Goal: Information Seeking & Learning: Find specific fact

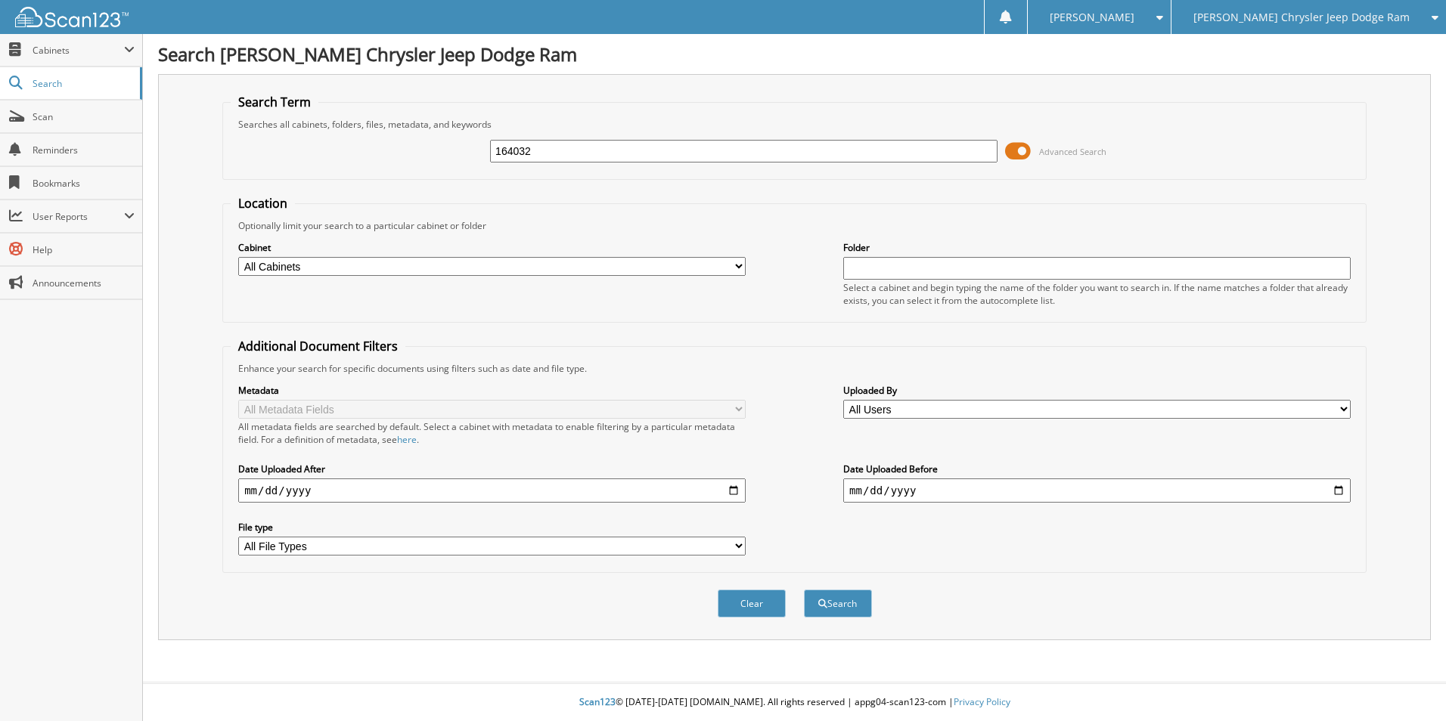
type input "164032"
click at [804, 590] on button "Search" at bounding box center [838, 604] width 68 height 28
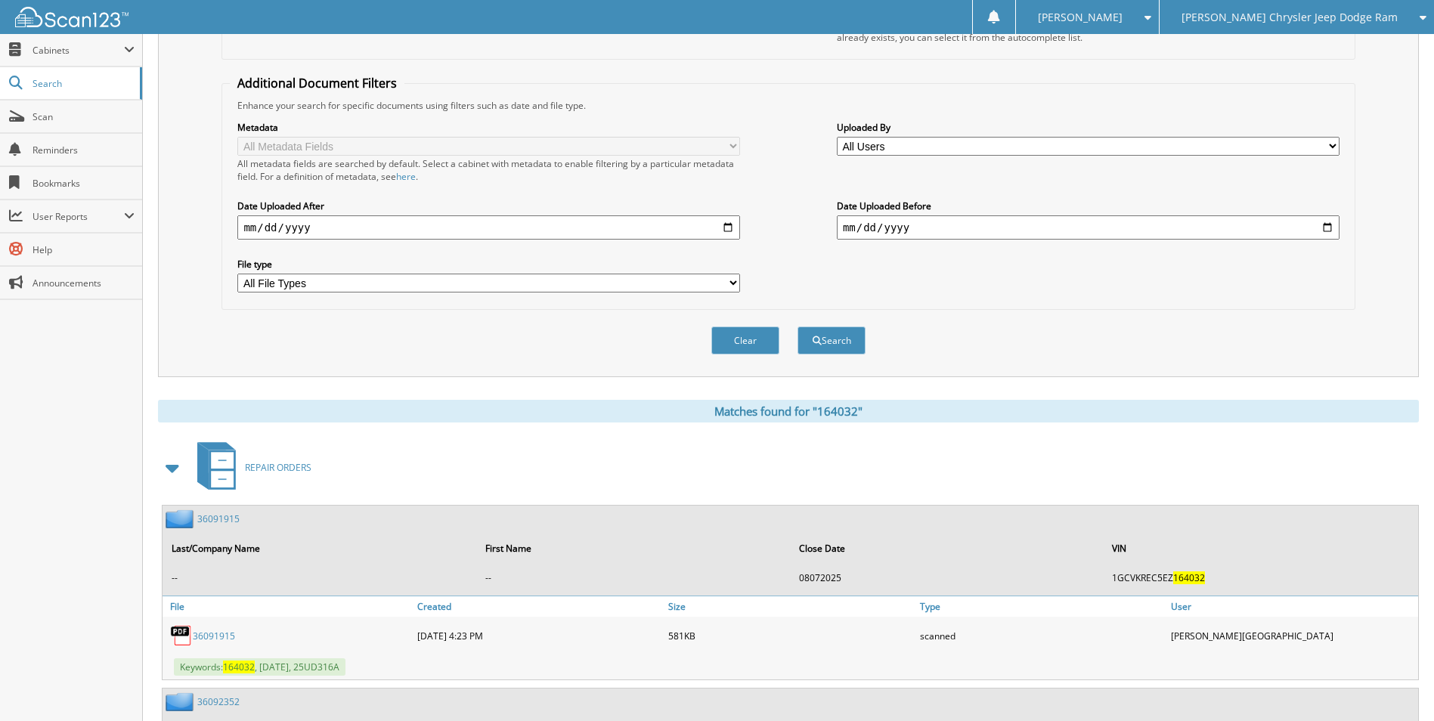
scroll to position [302, 0]
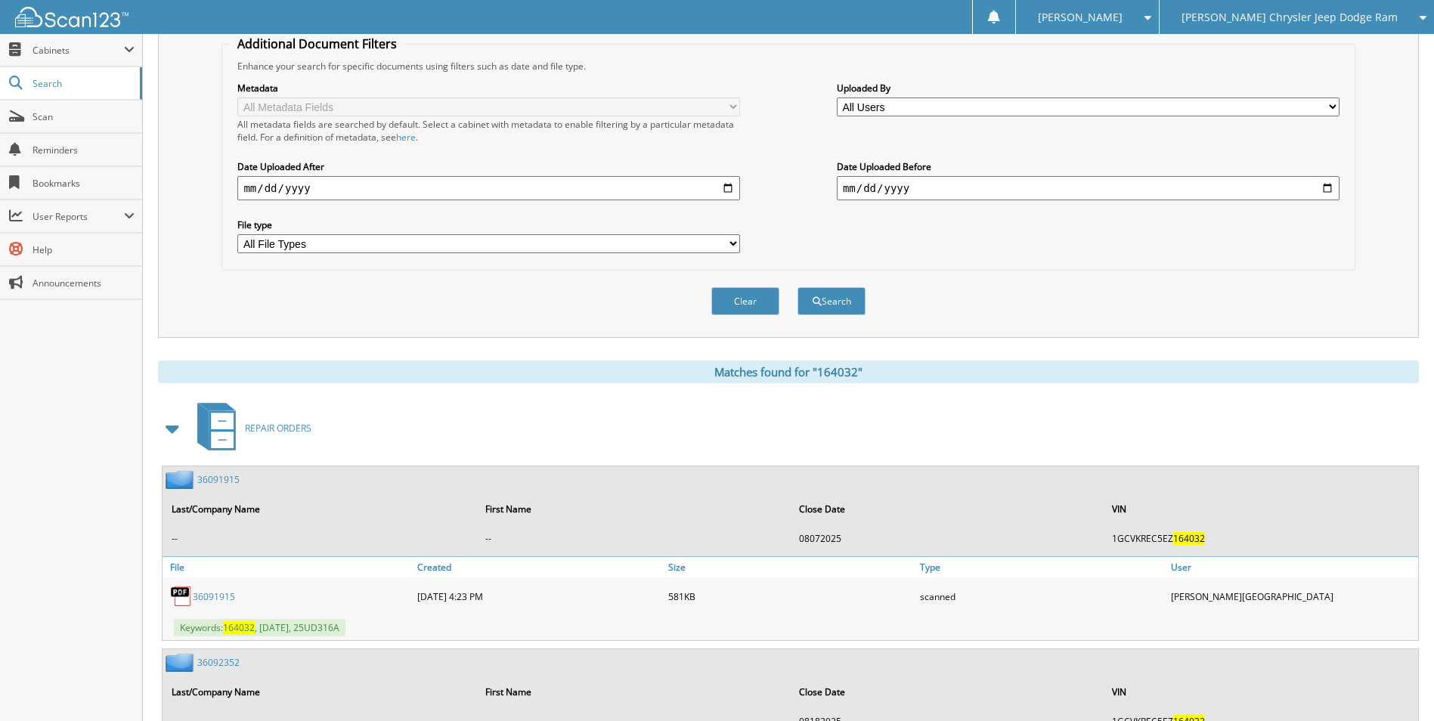
click at [169, 428] on span at bounding box center [173, 428] width 21 height 27
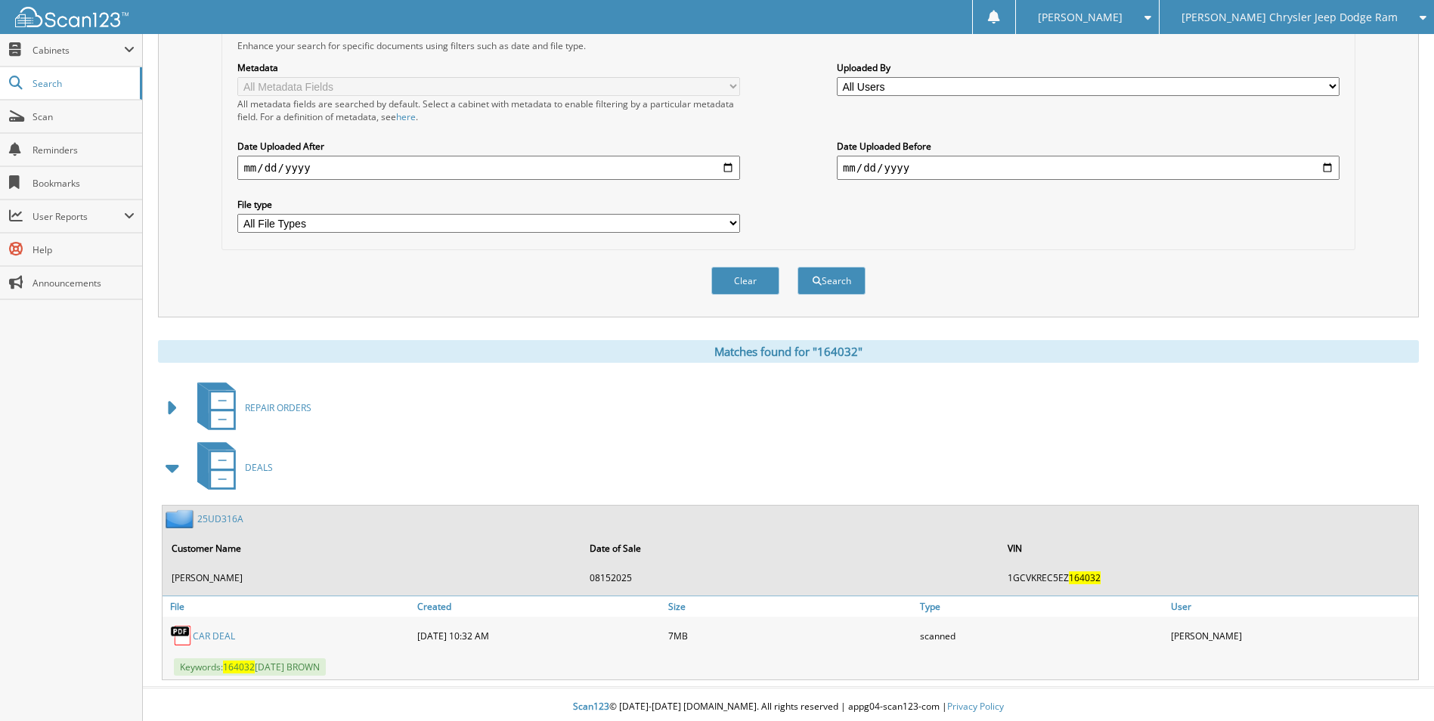
scroll to position [328, 0]
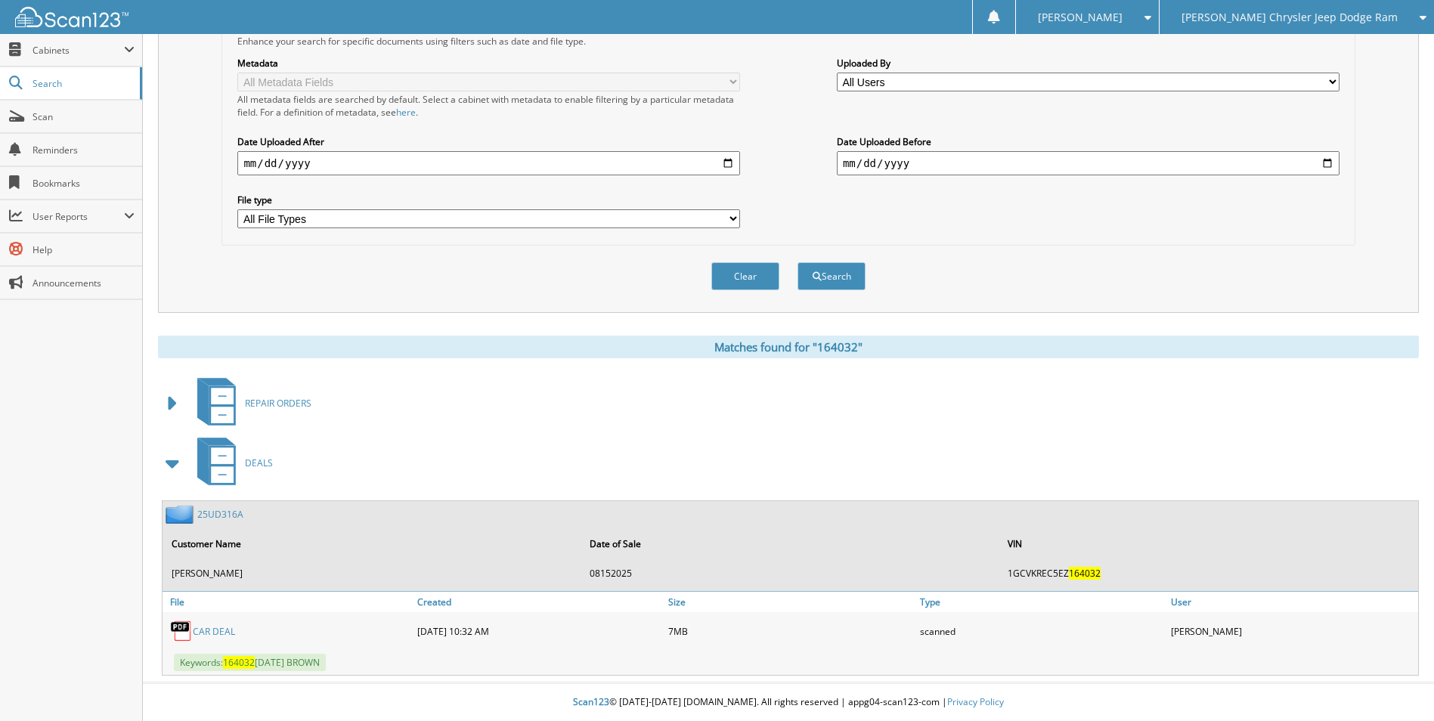
click at [228, 522] on div "25UD316A" at bounding box center [203, 514] width 81 height 19
click at [228, 518] on link "25UD316A" at bounding box center [220, 514] width 46 height 13
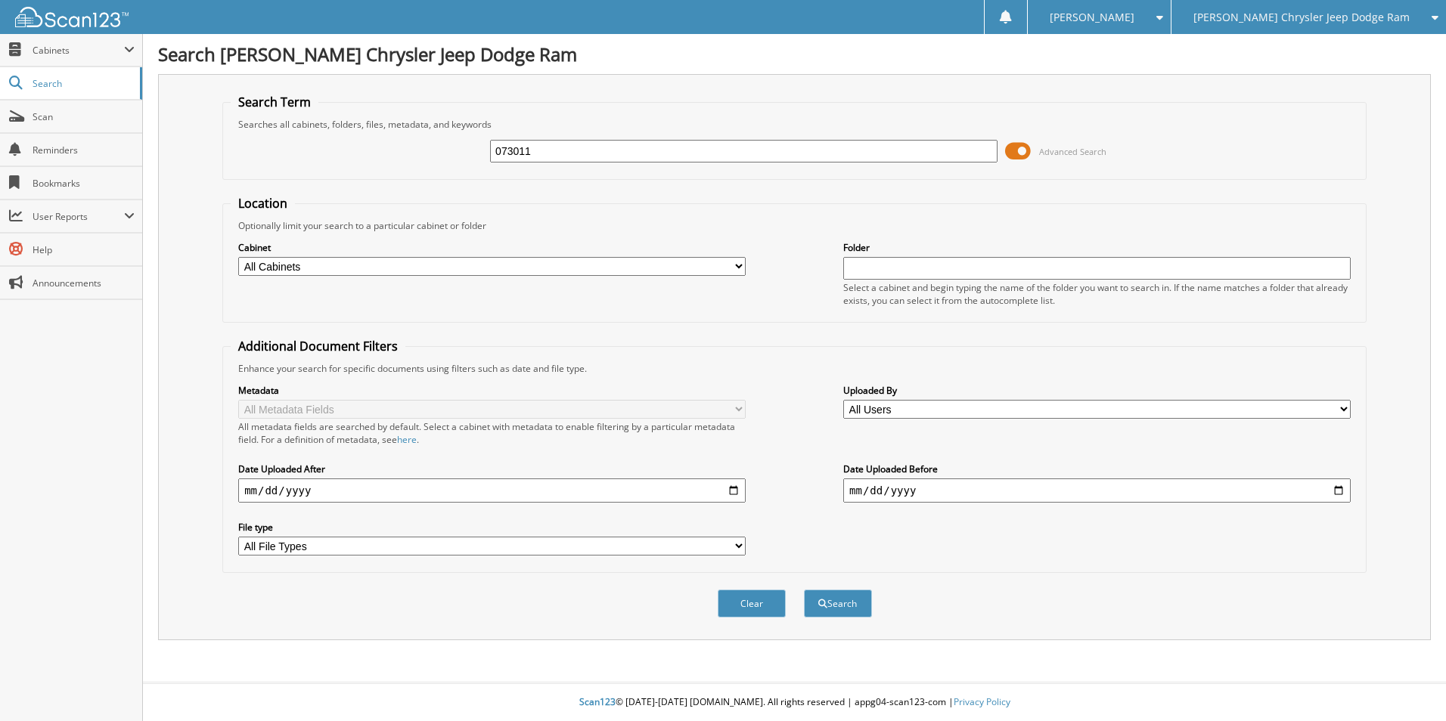
type input "073011"
click at [804, 590] on button "Search" at bounding box center [838, 604] width 68 height 28
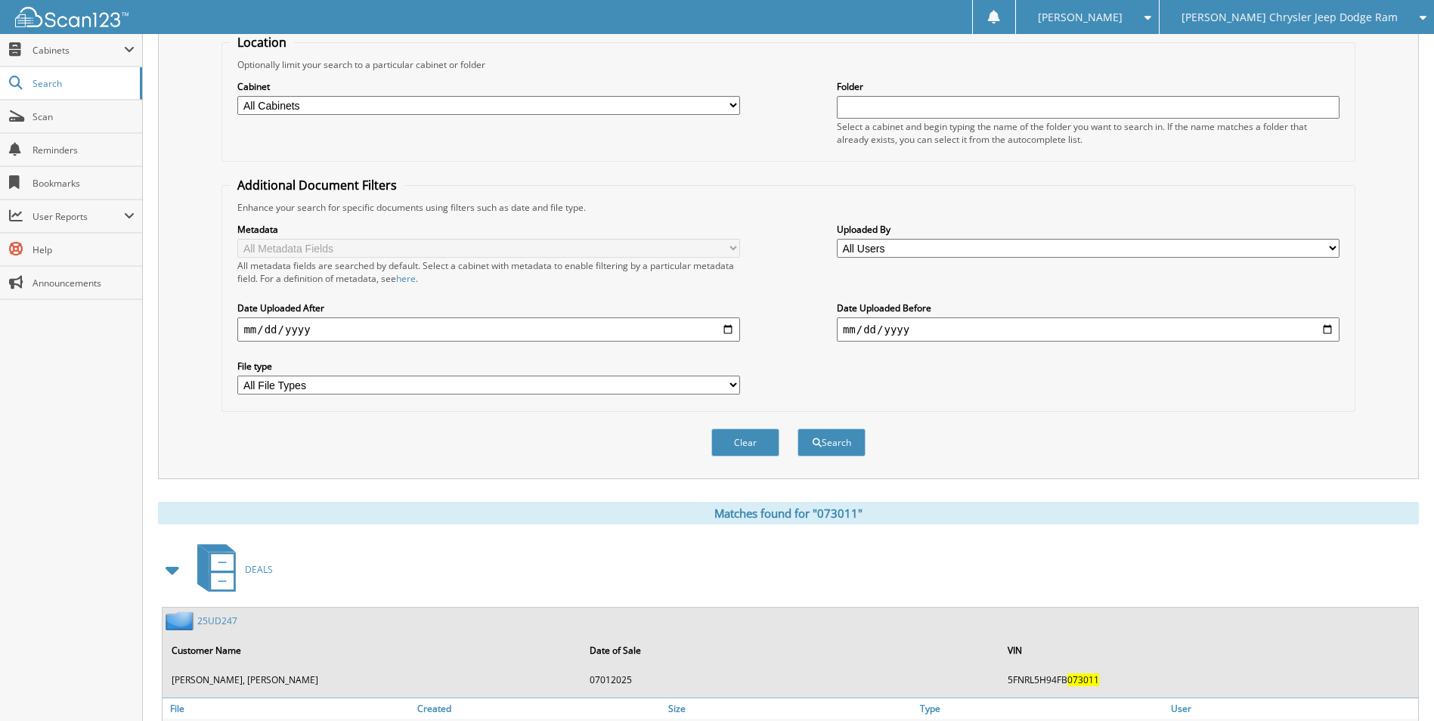
scroll to position [227, 0]
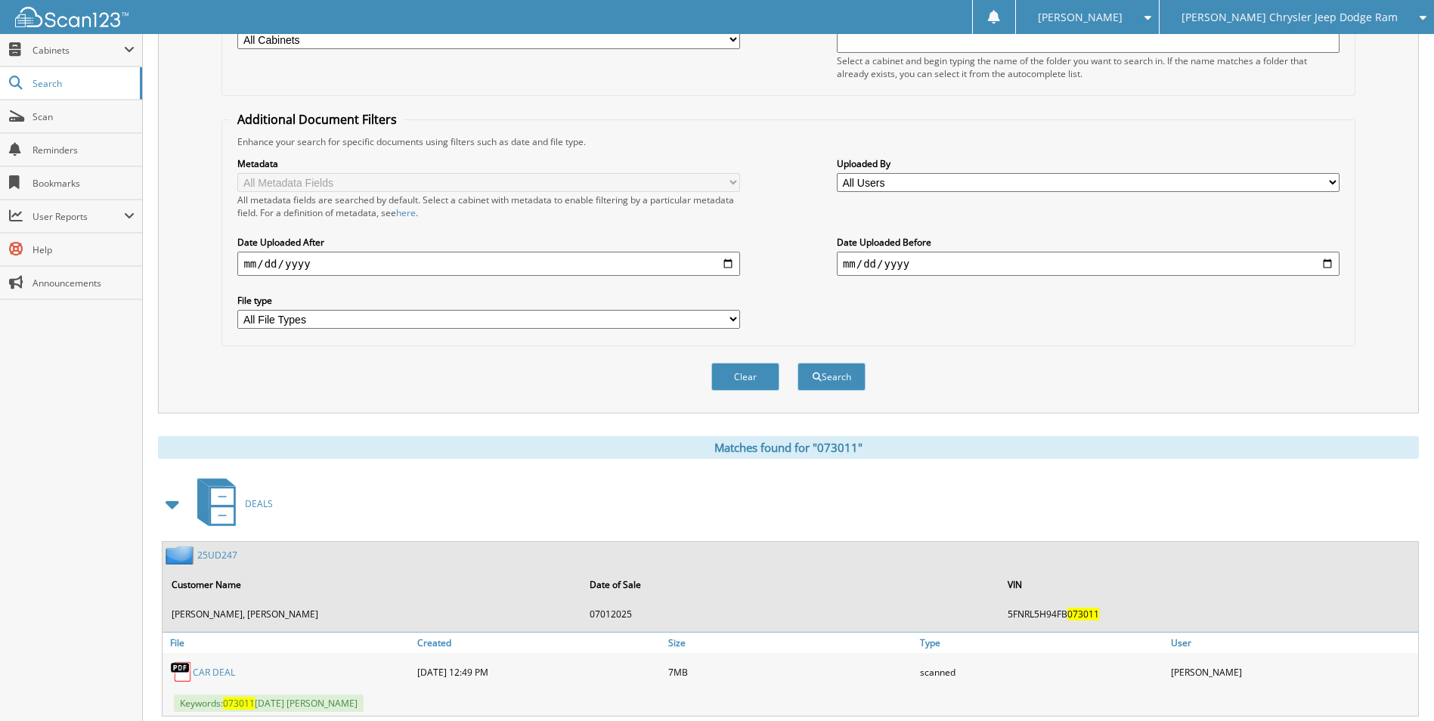
click at [223, 556] on link "25UD247" at bounding box center [217, 555] width 40 height 13
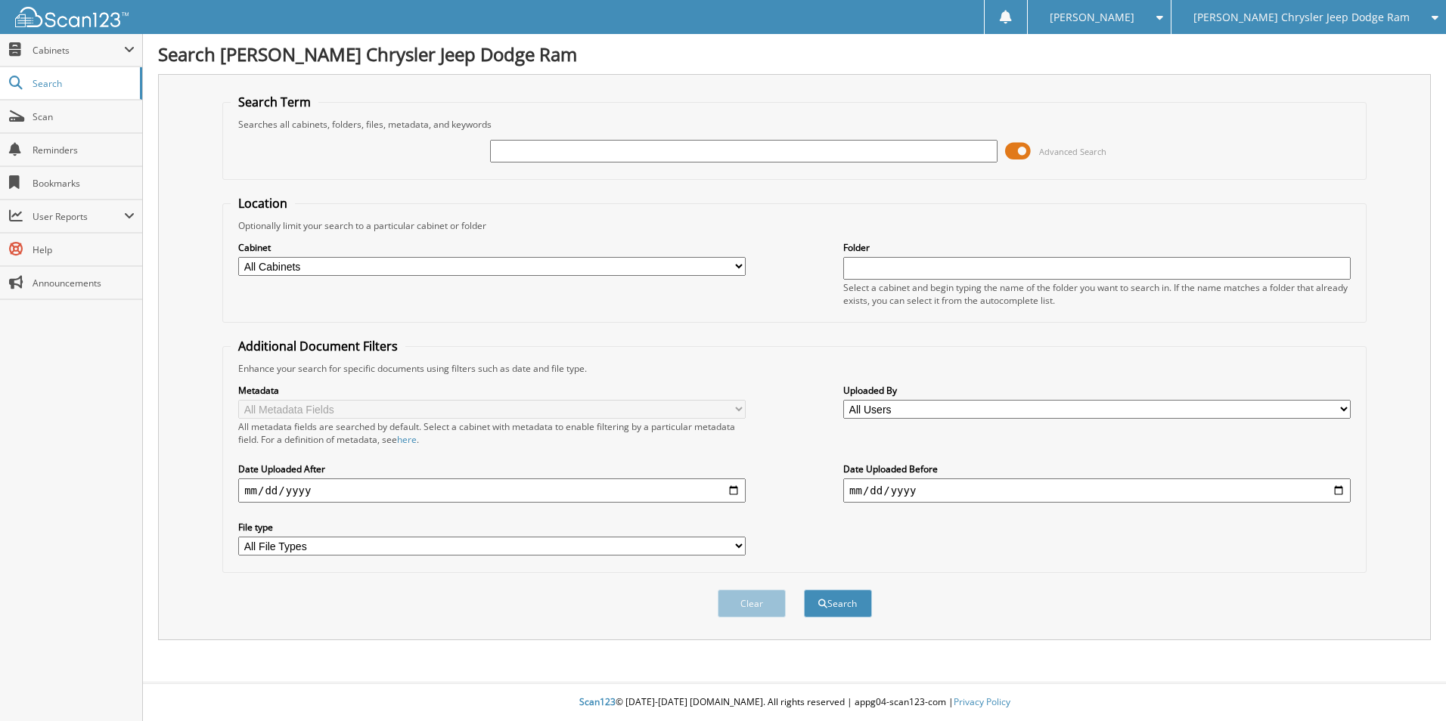
type input "6"
type input "564835"
click at [804, 590] on button "Search" at bounding box center [838, 604] width 68 height 28
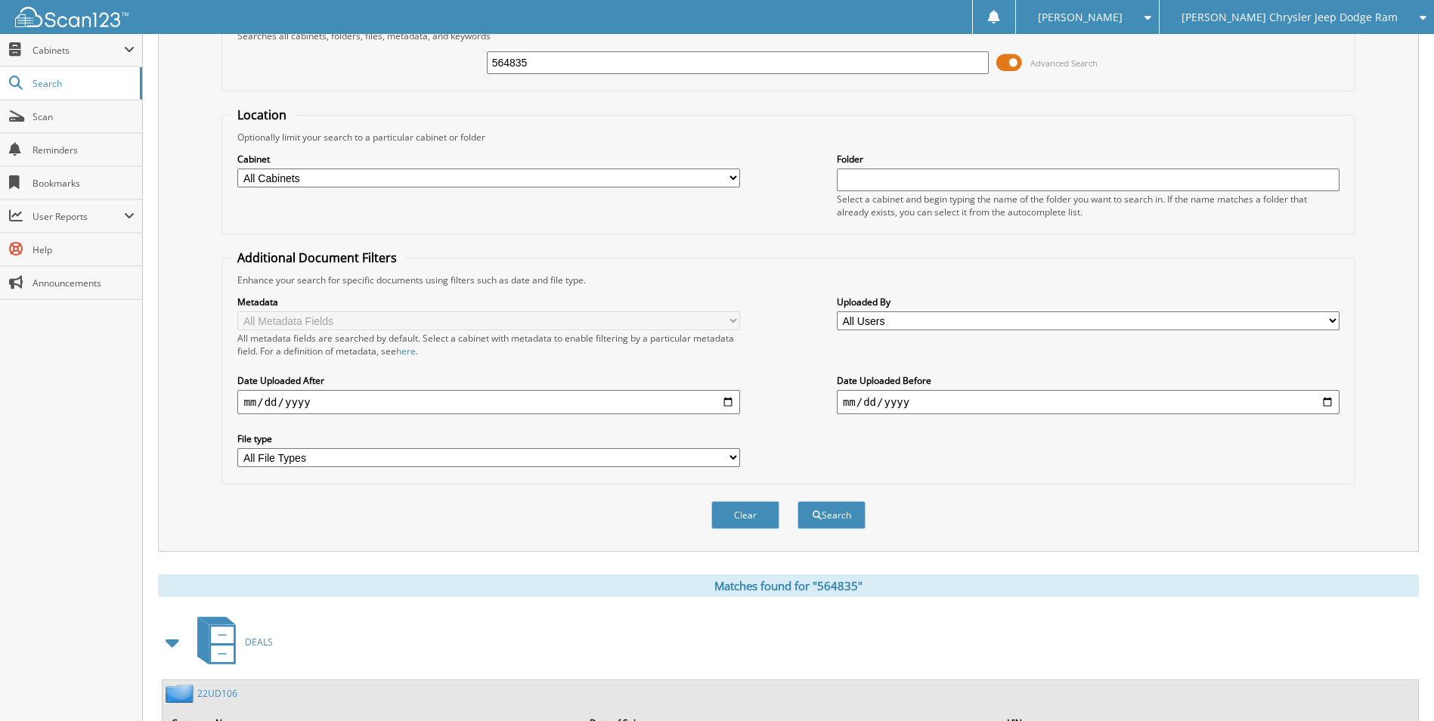
scroll to position [302, 0]
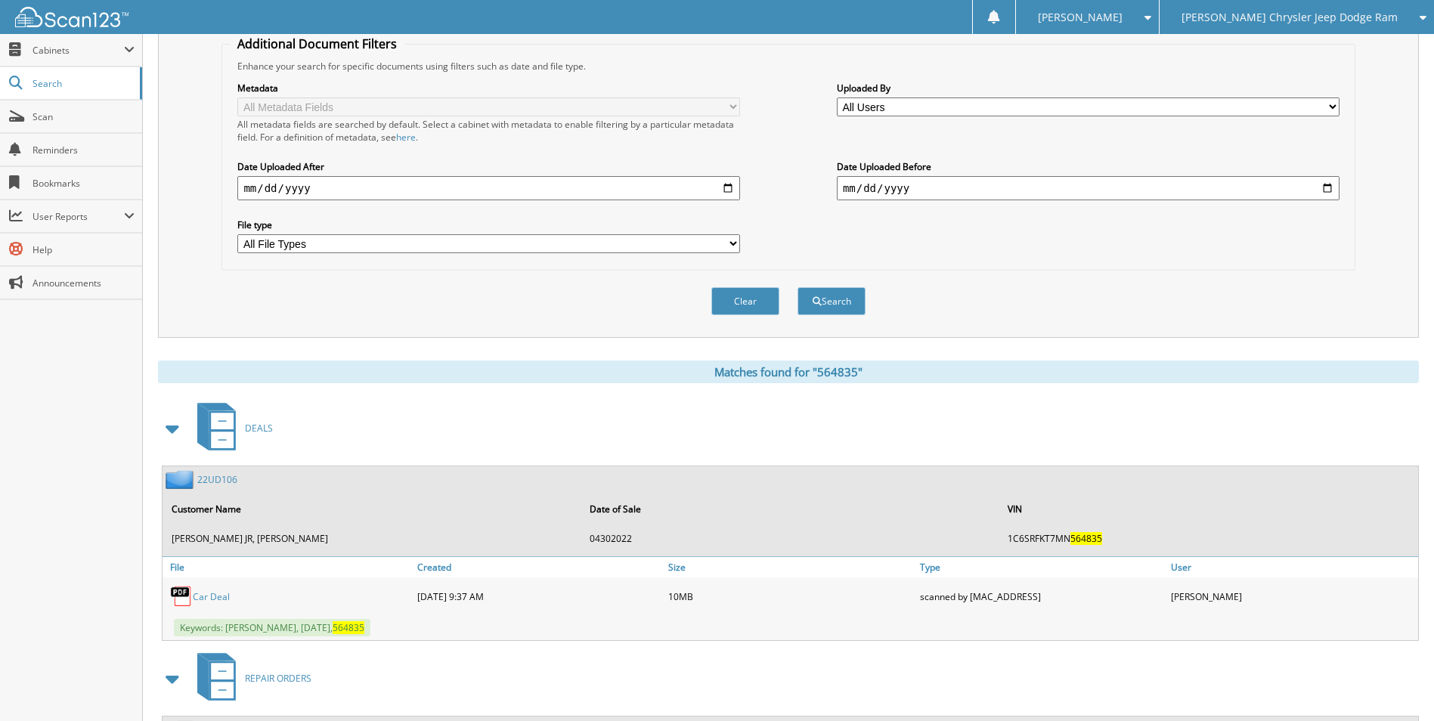
click at [225, 479] on link "22UD106" at bounding box center [217, 479] width 40 height 13
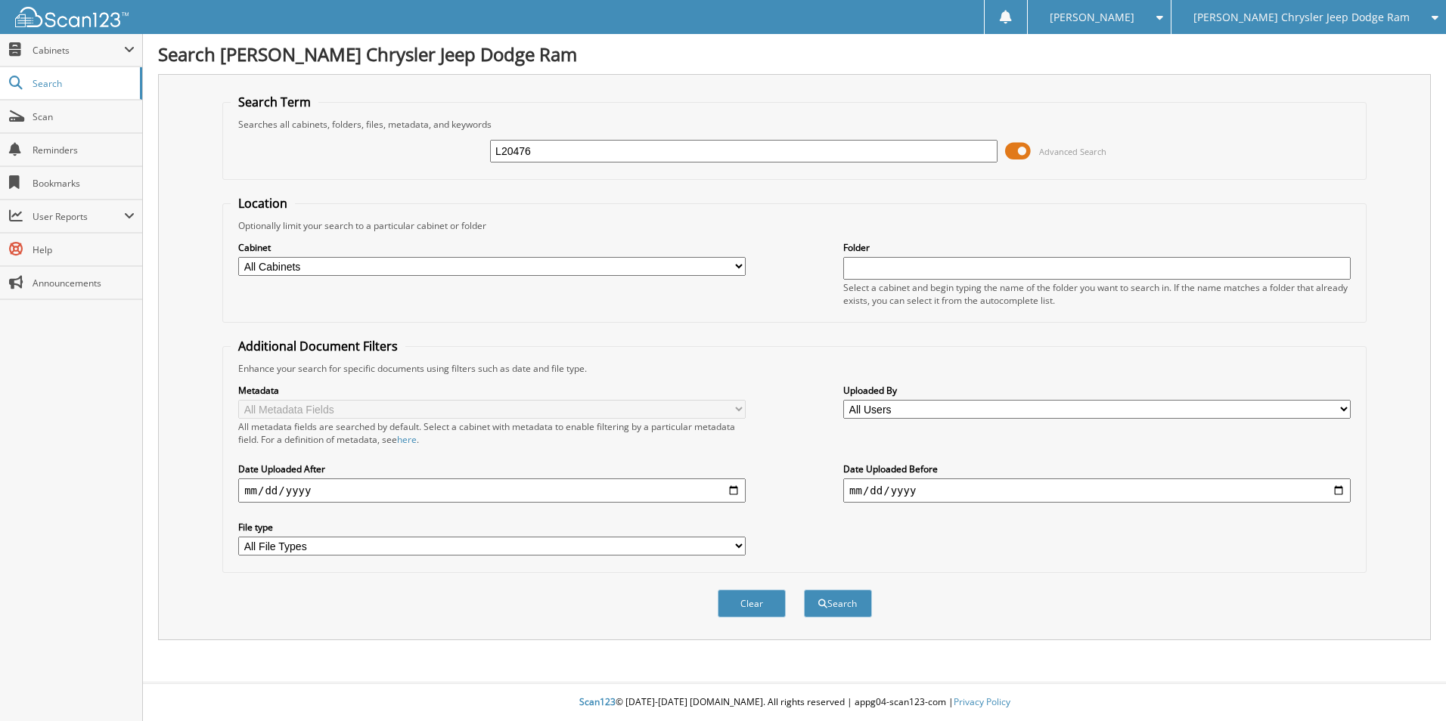
type input "L20476"
click at [804, 590] on button "Search" at bounding box center [838, 604] width 68 height 28
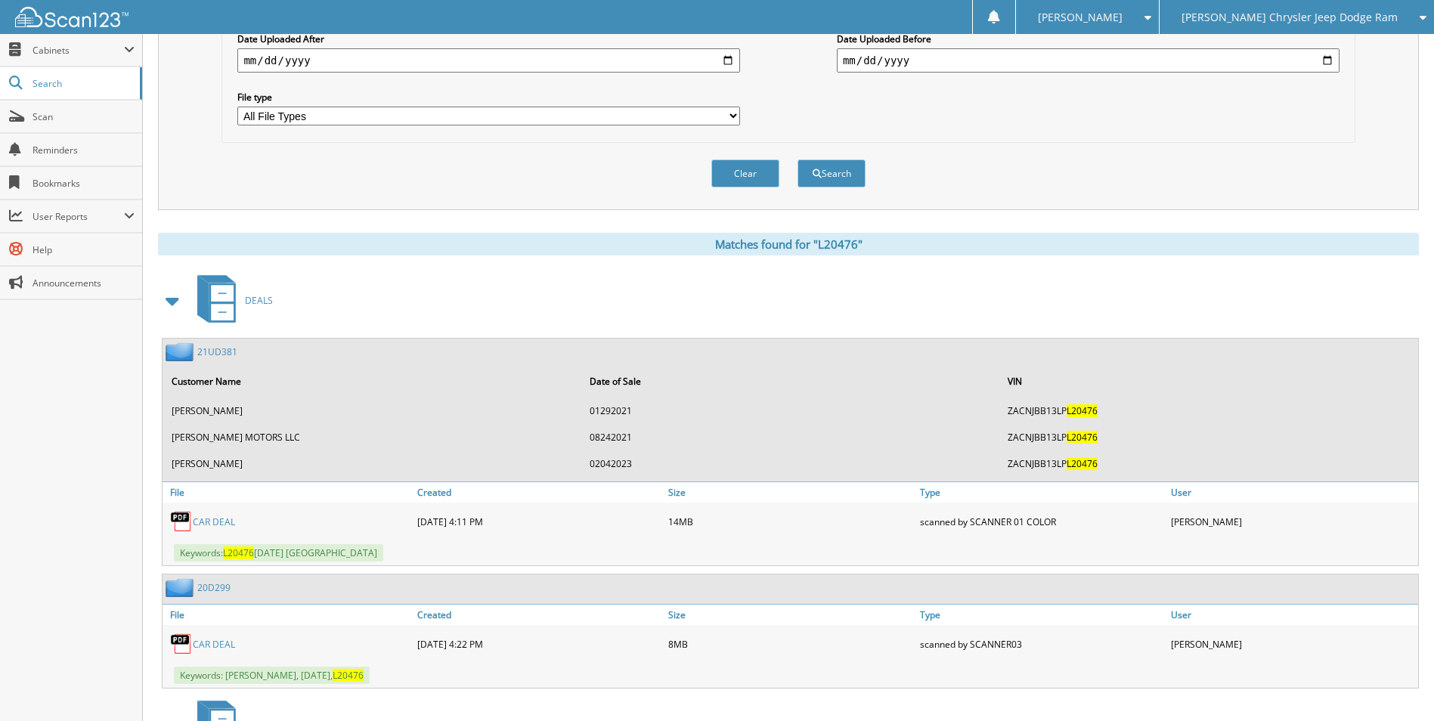
scroll to position [454, 0]
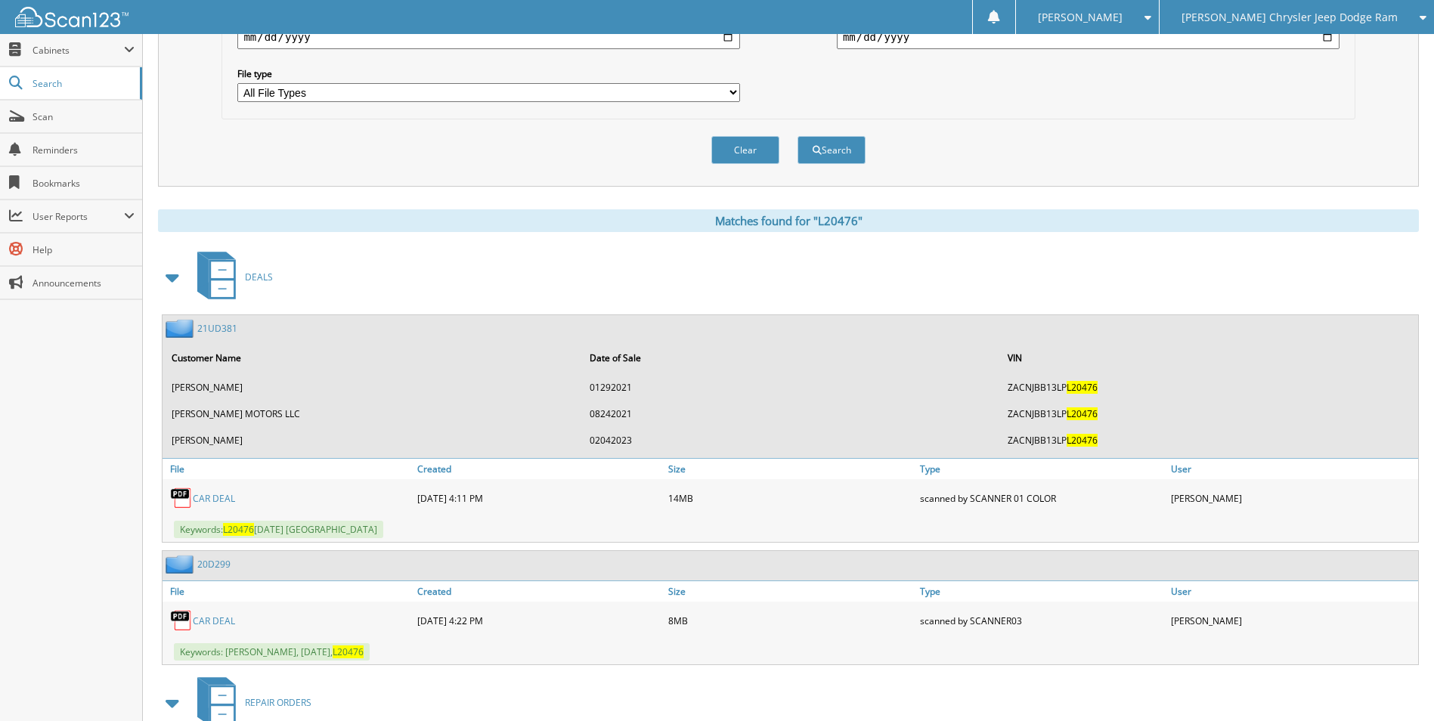
click at [222, 499] on link "CAR DEAL" at bounding box center [214, 498] width 42 height 13
click at [209, 496] on link "CAR DEAL" at bounding box center [214, 498] width 42 height 13
click at [219, 331] on link "21UD381" at bounding box center [217, 328] width 40 height 13
